Goal: Task Accomplishment & Management: Manage account settings

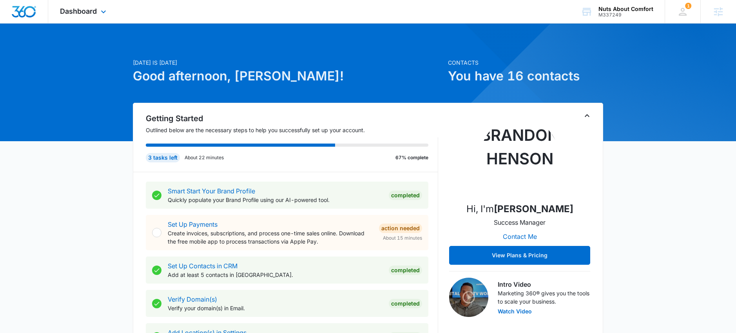
click at [80, 15] on span "Dashboard" at bounding box center [78, 11] width 37 height 8
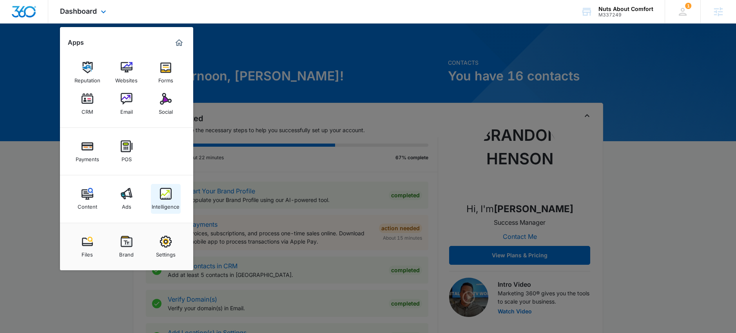
click at [162, 193] on img at bounding box center [166, 194] width 12 height 12
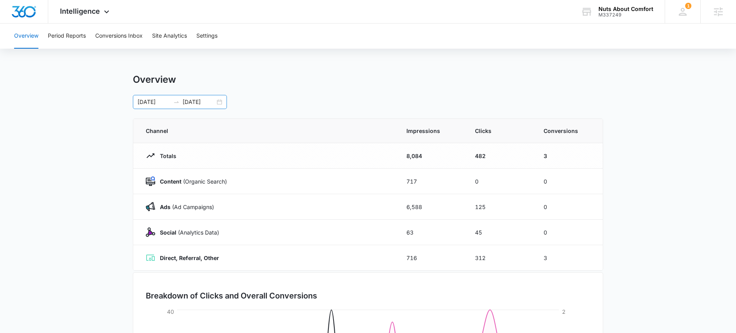
click at [218, 102] on div "09/13/2025 10/13/2025" at bounding box center [180, 102] width 94 height 14
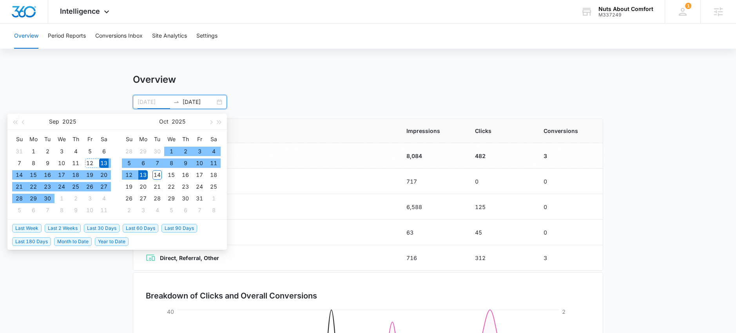
type input "09/13/2025"
click at [104, 163] on div "13" at bounding box center [103, 162] width 9 height 9
type input "10/14/2025"
click at [159, 175] on div "14" at bounding box center [157, 174] width 9 height 9
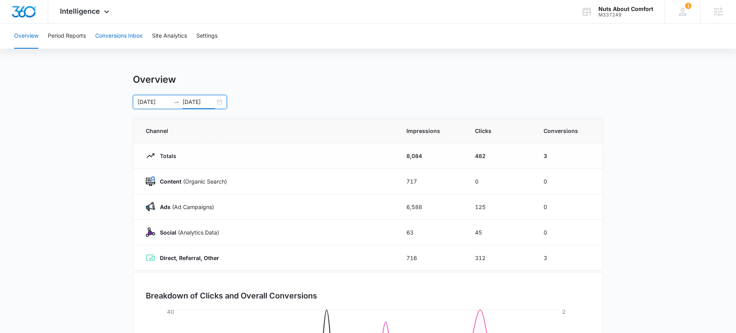
click at [126, 38] on button "Conversions Inbox" at bounding box center [118, 36] width 47 height 25
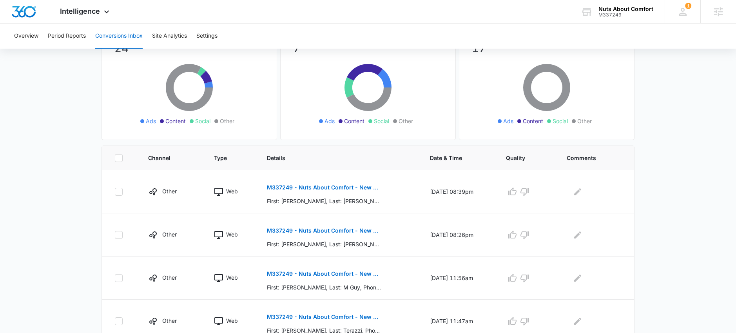
scroll to position [84, 0]
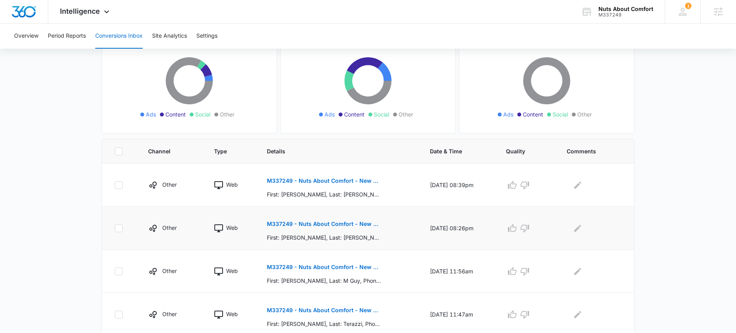
click at [315, 226] on p "M337249 - Nuts About Comfort - New Contact" at bounding box center [324, 223] width 114 height 5
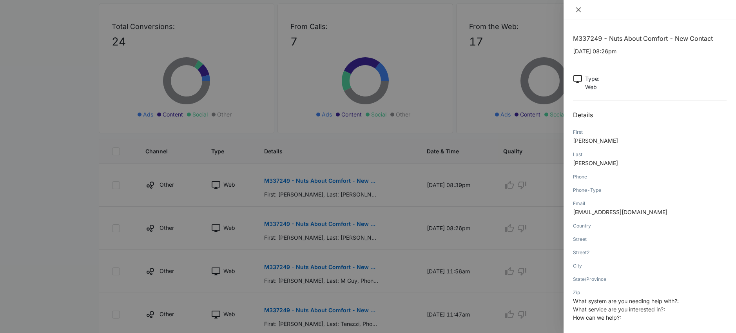
click at [578, 9] on icon "close" at bounding box center [578, 9] width 5 height 5
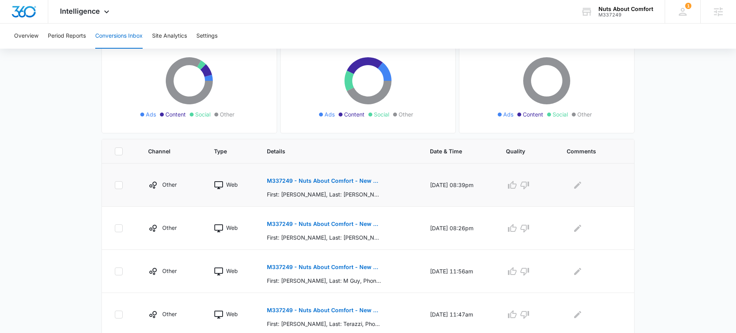
click at [333, 181] on p "M337249 - Nuts About Comfort - New Contact" at bounding box center [324, 180] width 114 height 5
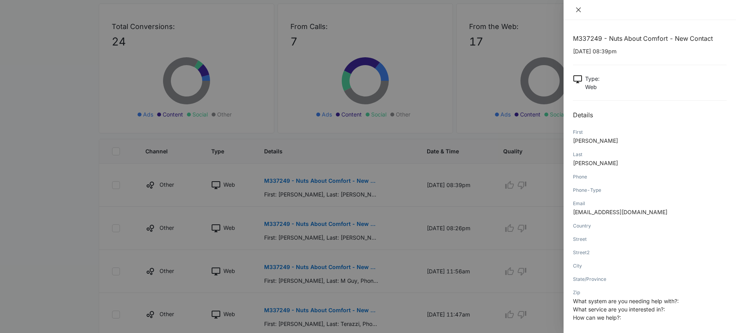
click at [578, 9] on icon "close" at bounding box center [578, 9] width 5 height 5
click at [578, 9] on div at bounding box center [650, 10] width 173 height 20
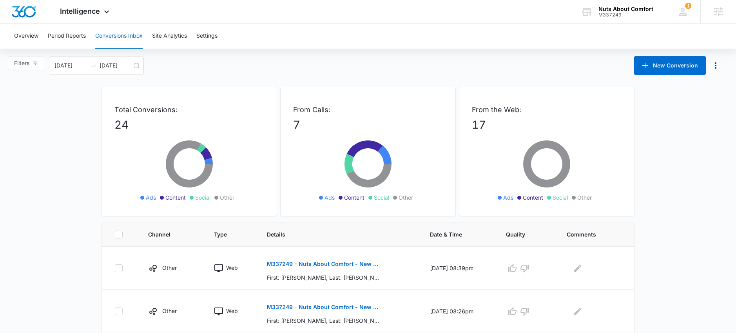
scroll to position [0, 0]
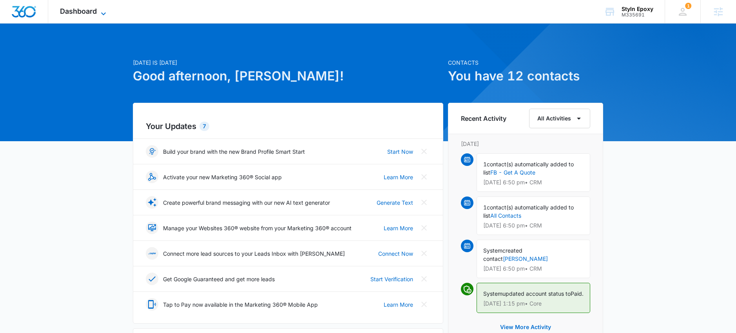
click at [89, 14] on span "Dashboard" at bounding box center [78, 11] width 37 height 8
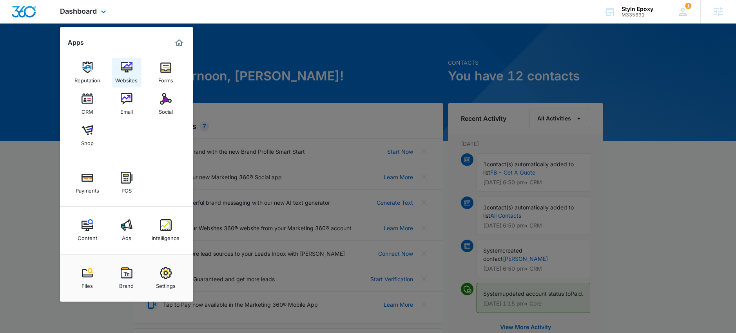
click at [122, 67] on img at bounding box center [127, 68] width 12 height 12
